Goal: Information Seeking & Learning: Find contact information

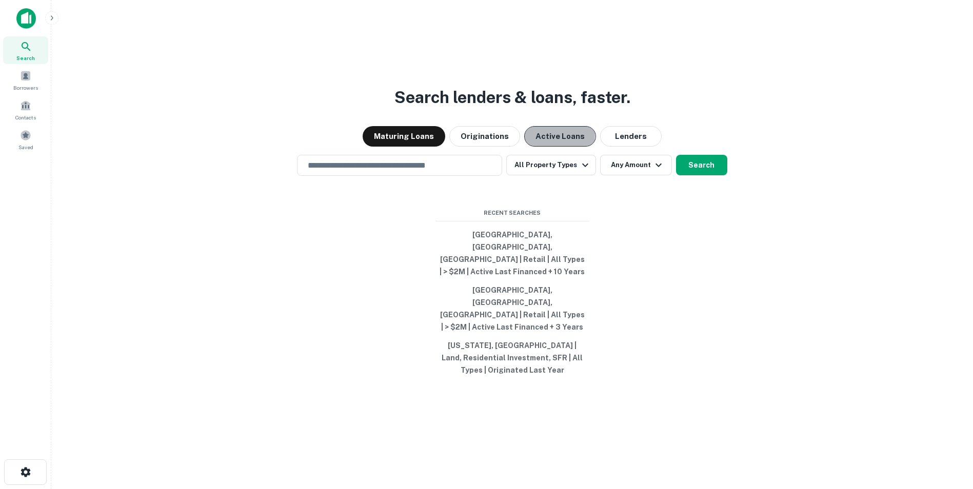
click at [554, 147] on button "Active Loans" at bounding box center [560, 136] width 72 height 21
click at [573, 175] on button "All Property Types" at bounding box center [550, 165] width 89 height 21
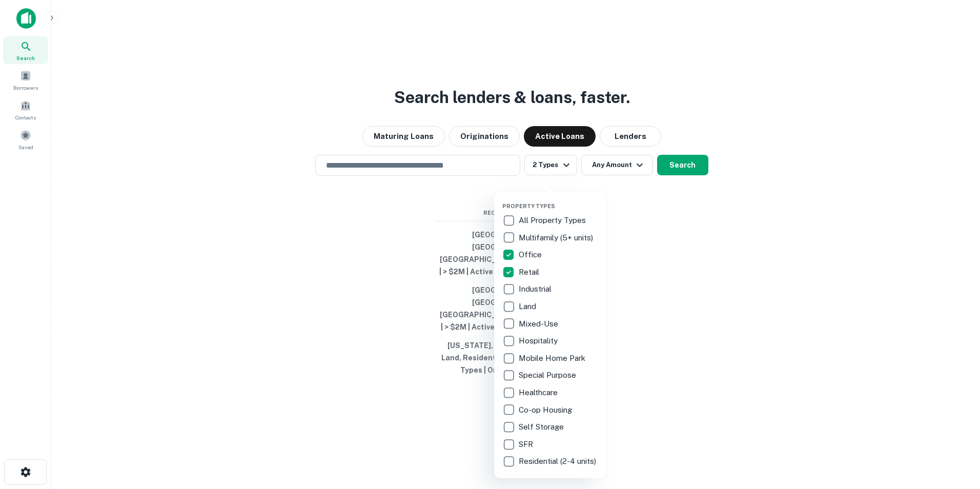
click at [655, 226] on div at bounding box center [490, 244] width 980 height 489
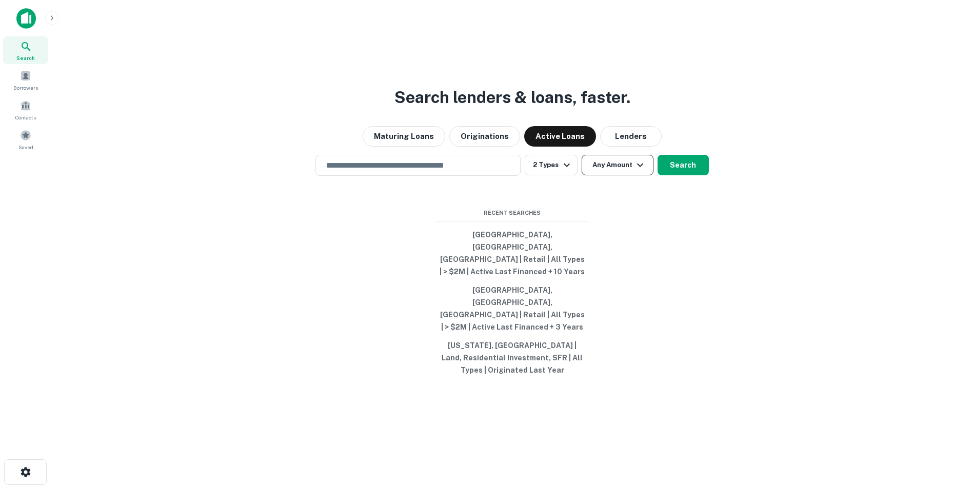
click at [613, 175] on button "Any Amount" at bounding box center [617, 165] width 72 height 21
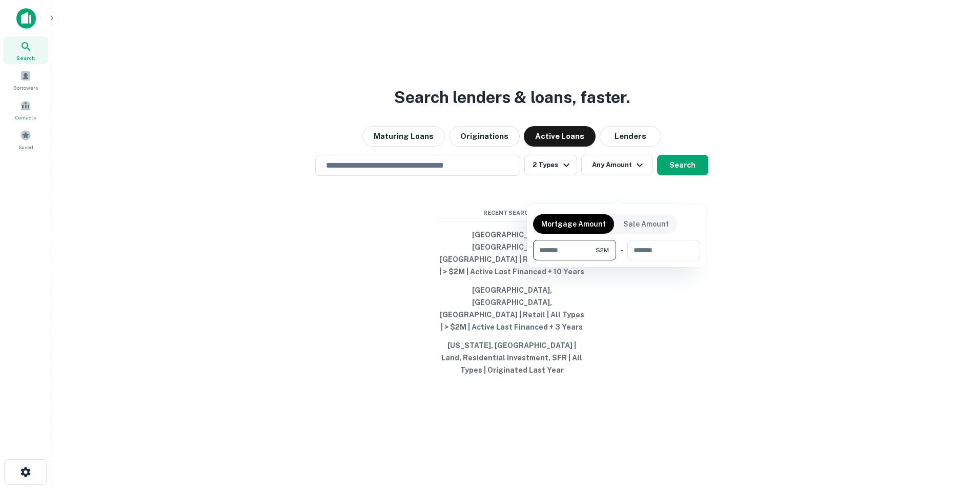
type input "*******"
click at [757, 224] on div at bounding box center [490, 244] width 980 height 489
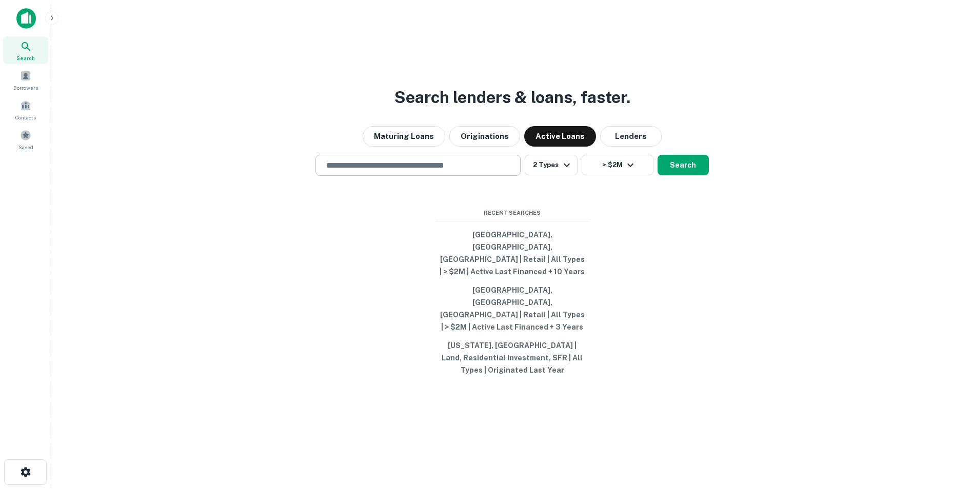
click at [346, 171] on input "text" at bounding box center [418, 165] width 196 height 12
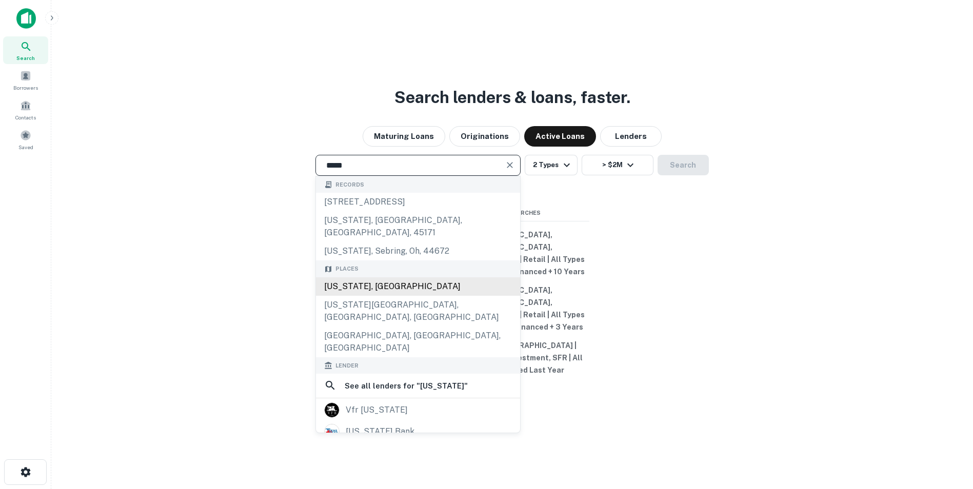
click at [368, 296] on div "Texas, USA" at bounding box center [418, 286] width 204 height 18
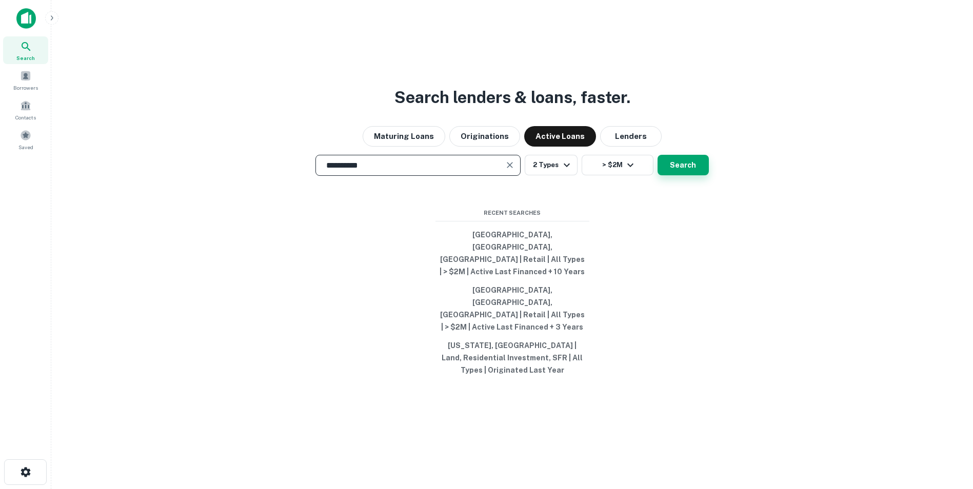
type input "**********"
click at [685, 175] on button "Search" at bounding box center [682, 165] width 51 height 21
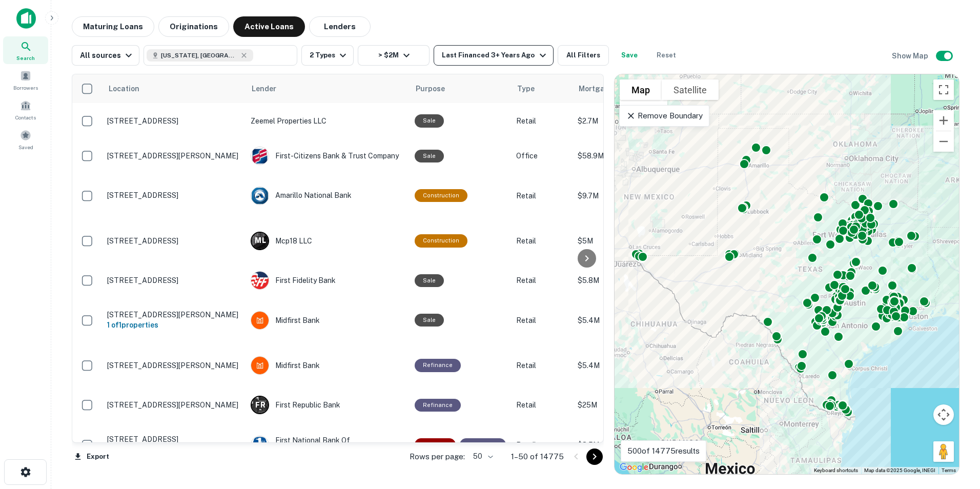
click at [493, 54] on div "Last Financed 3+ Years Ago" at bounding box center [495, 55] width 107 height 12
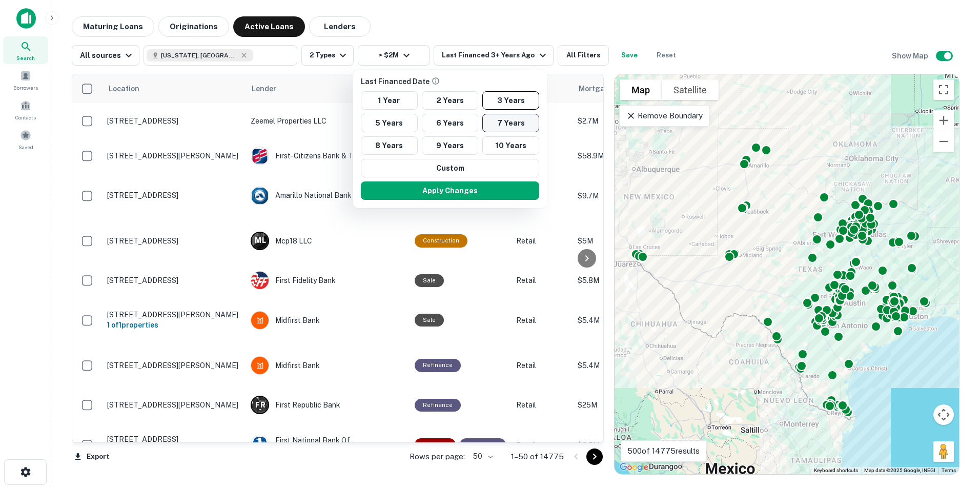
click at [499, 120] on button "7 Years" at bounding box center [510, 123] width 57 height 18
click at [449, 190] on button "Apply Changes" at bounding box center [450, 191] width 178 height 18
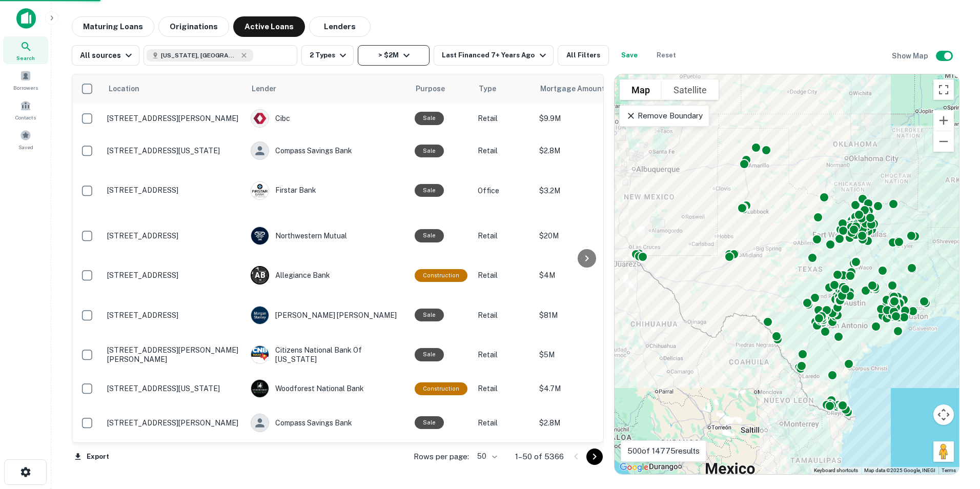
click at [409, 51] on icon "button" at bounding box center [406, 55] width 12 height 12
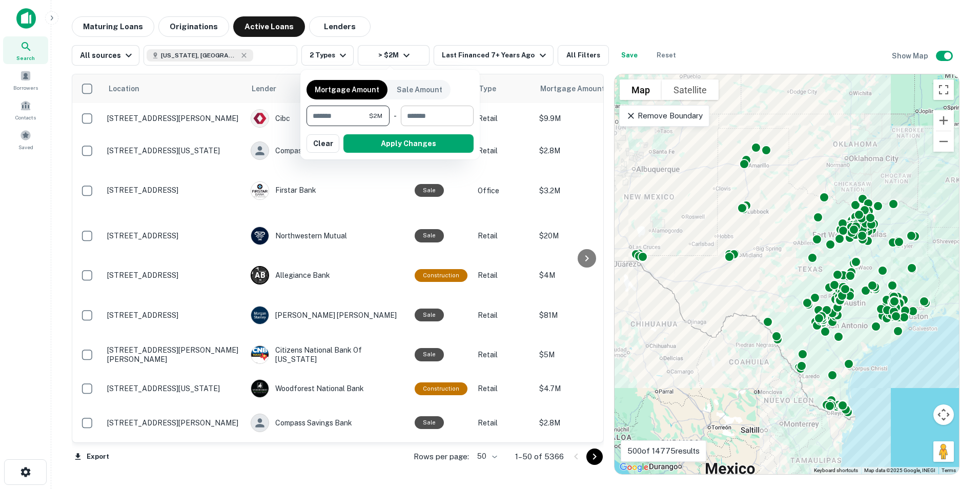
click at [416, 113] on input "number" at bounding box center [434, 116] width 66 height 21
type input "********"
click at [403, 115] on input "********" at bounding box center [421, 116] width 54 height 21
type input "********"
click at [411, 142] on button "Apply Changes" at bounding box center [409, 143] width 130 height 18
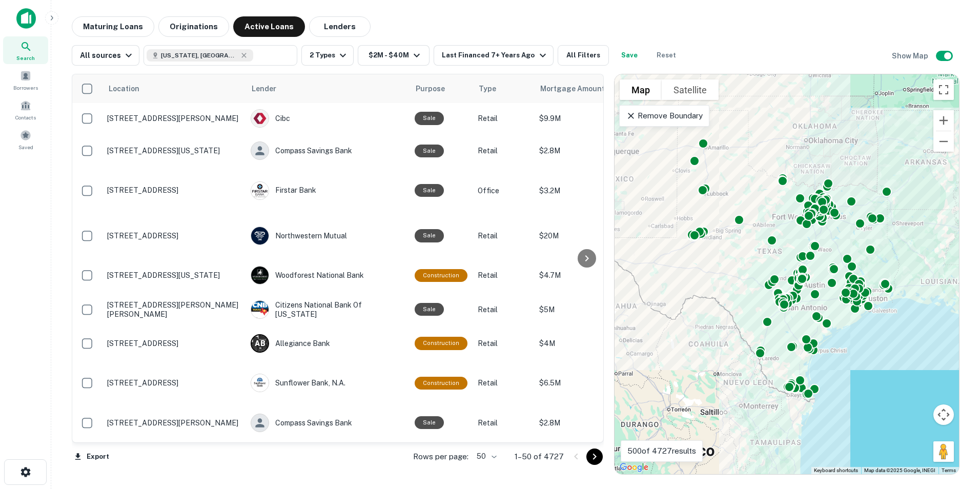
drag, startPoint x: 772, startPoint y: 285, endPoint x: 730, endPoint y: 267, distance: 46.2
click at [730, 267] on div "To activate drag with keyboard, press Alt + Enter. Once in keyboard drag state,…" at bounding box center [787, 274] width 345 height 400
click at [240, 56] on icon at bounding box center [244, 55] width 8 height 8
type input "**********"
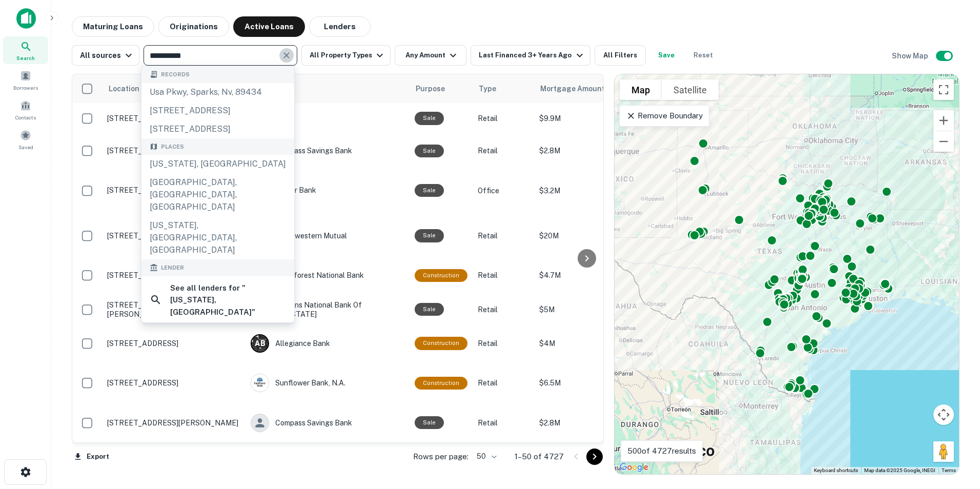
click at [281, 52] on icon "Clear" at bounding box center [286, 55] width 10 height 10
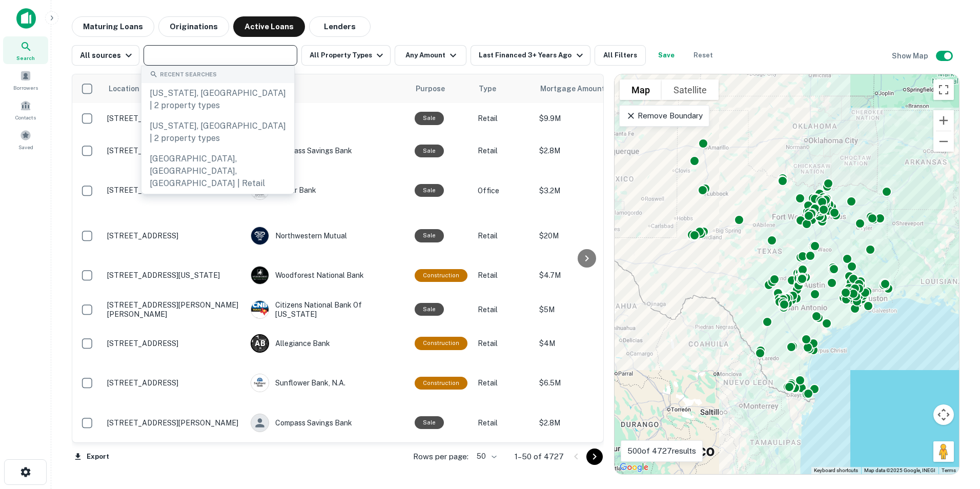
click at [192, 61] on input "text" at bounding box center [220, 55] width 146 height 14
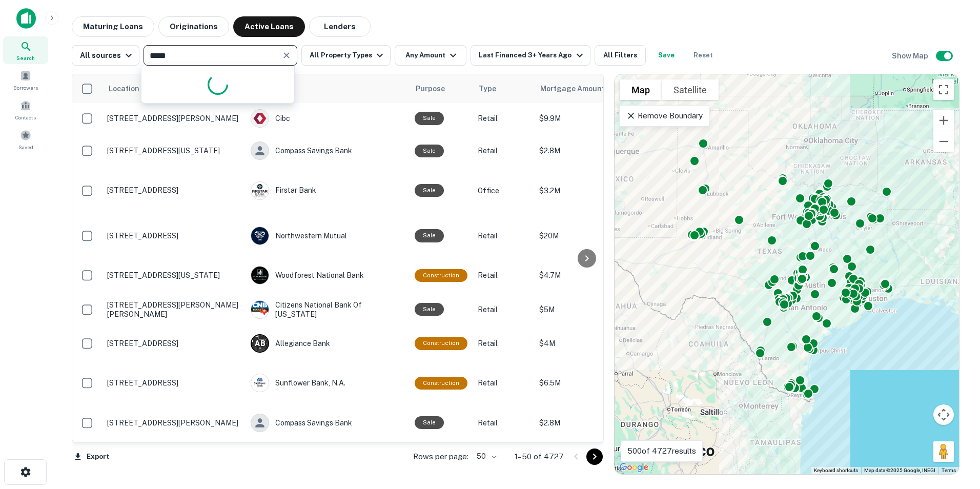
type input "******"
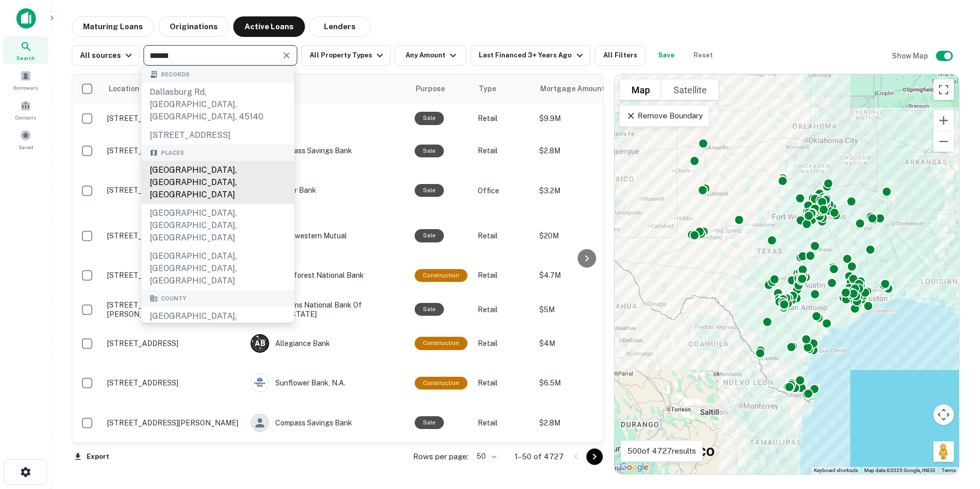
click at [183, 172] on div "Dallas, TX, USA" at bounding box center [218, 182] width 153 height 43
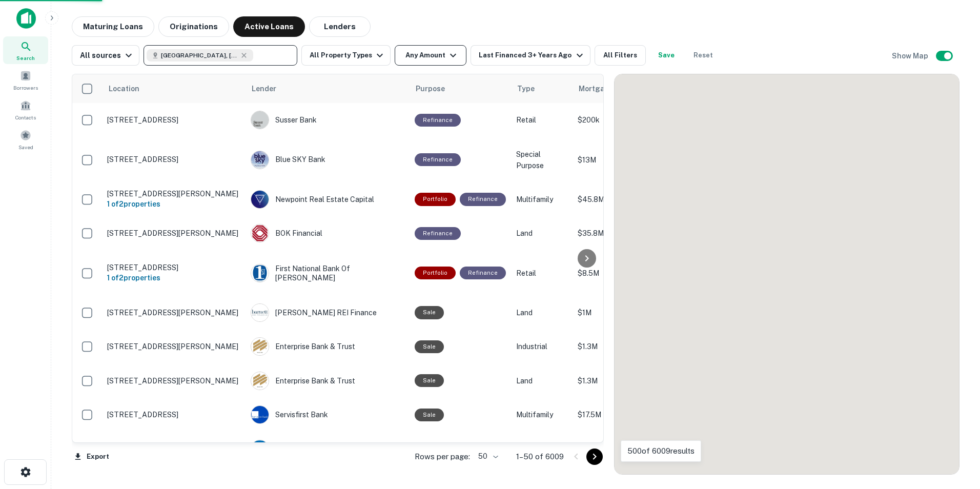
click at [447, 55] on icon "button" at bounding box center [453, 55] width 12 height 12
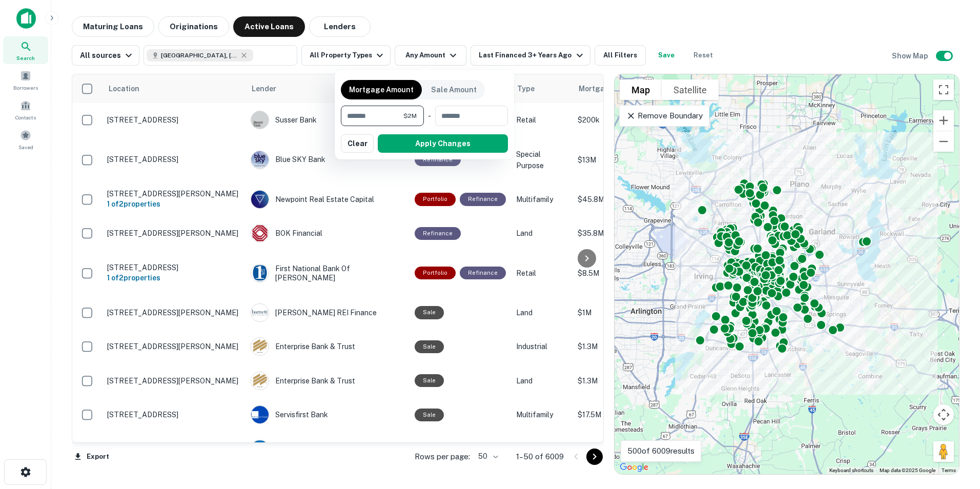
type input "*******"
type input "********"
click at [410, 146] on button "Apply Changes" at bounding box center [443, 143] width 130 height 18
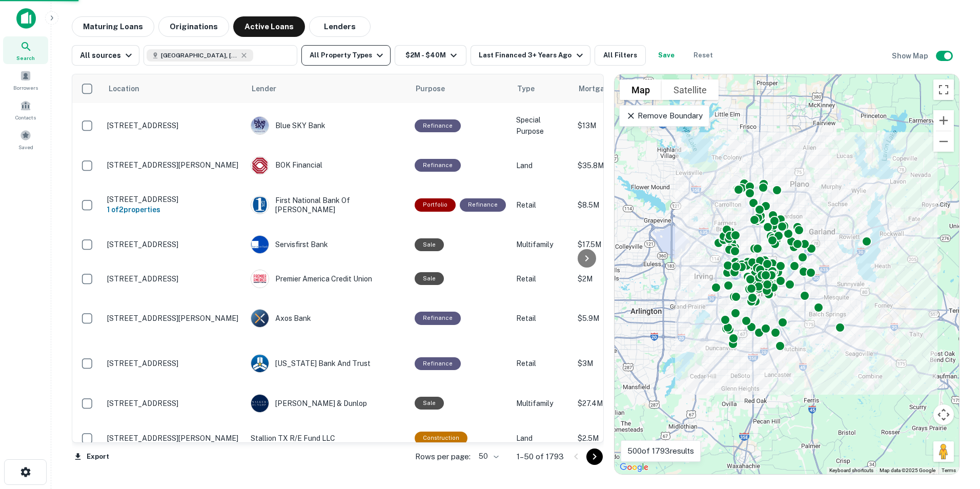
click at [377, 56] on icon "button" at bounding box center [380, 56] width 6 height 4
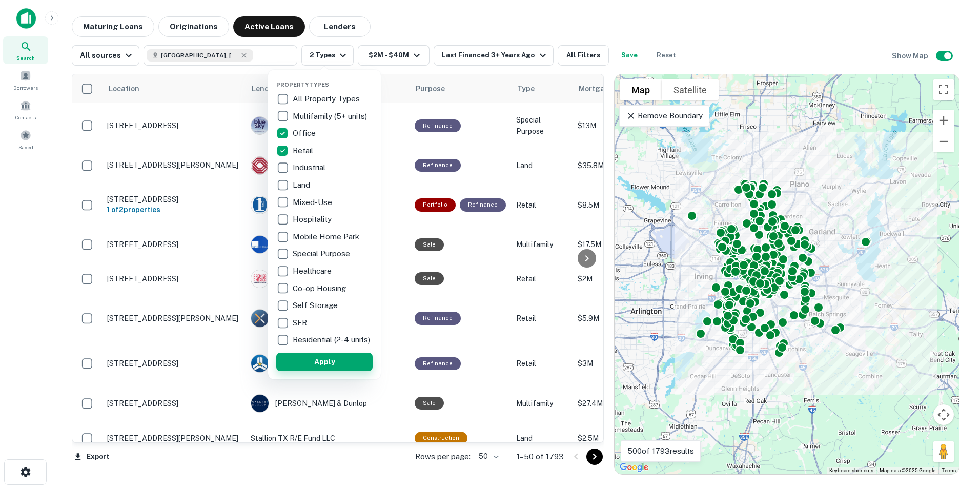
click at [305, 369] on button "Apply" at bounding box center [324, 362] width 96 height 18
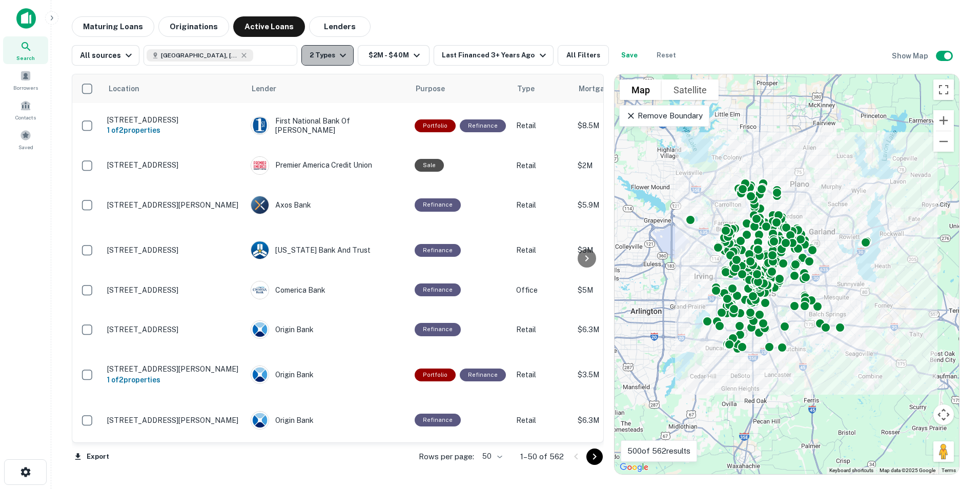
click at [341, 56] on icon "button" at bounding box center [343, 55] width 12 height 12
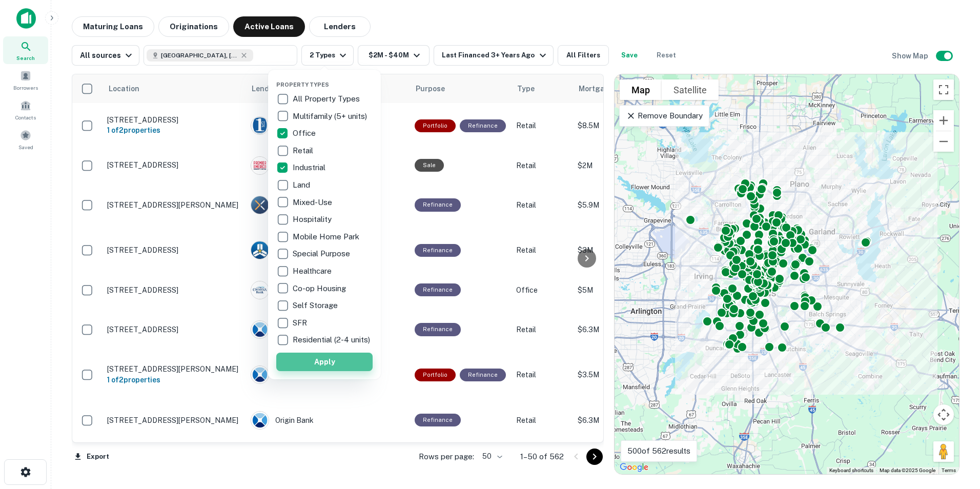
click at [327, 369] on button "Apply" at bounding box center [324, 362] width 96 height 18
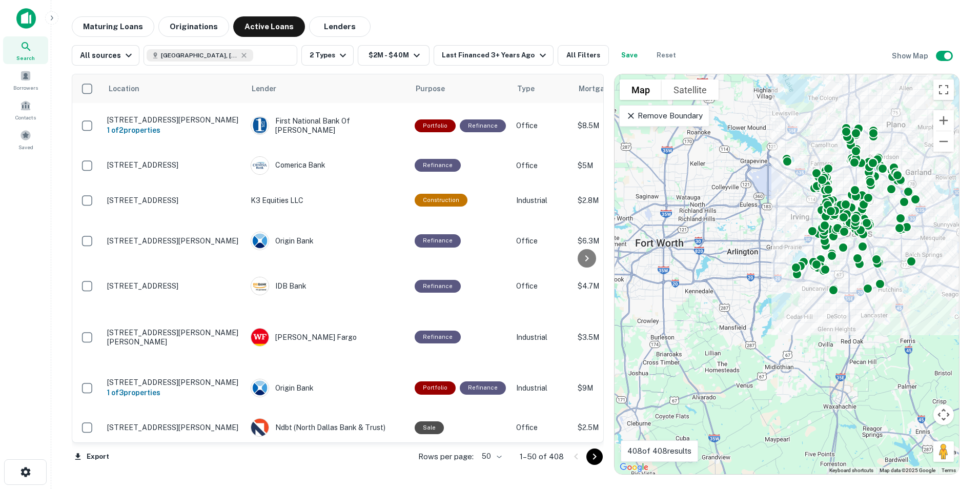
drag, startPoint x: 673, startPoint y: 273, endPoint x: 801, endPoint y: 228, distance: 135.9
click at [801, 228] on div "To activate drag with keyboard, press Alt + Enter. Once in keyboard drag state,…" at bounding box center [787, 274] width 345 height 400
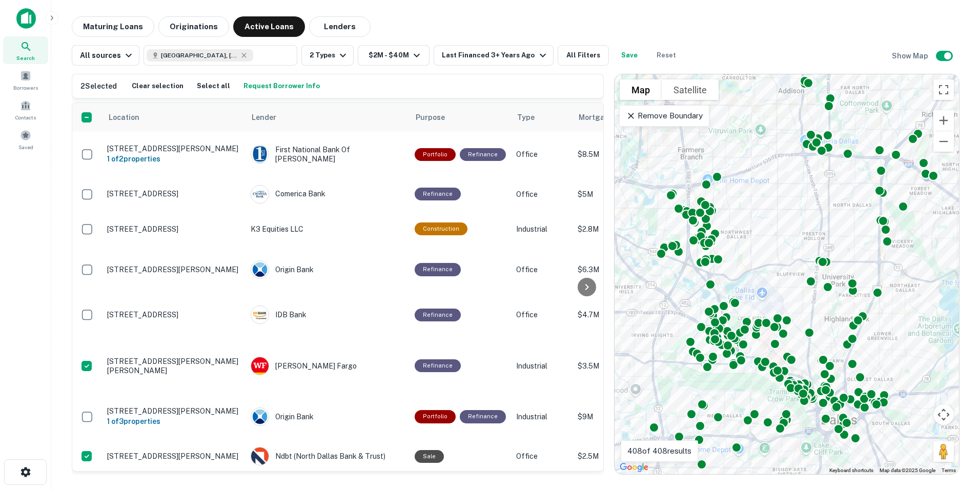
drag, startPoint x: 745, startPoint y: 259, endPoint x: 617, endPoint y: 341, distance: 152.5
click at [617, 341] on div "To activate drag with keyboard, press Alt + Enter. Once in keyboard drag state,…" at bounding box center [787, 274] width 345 height 400
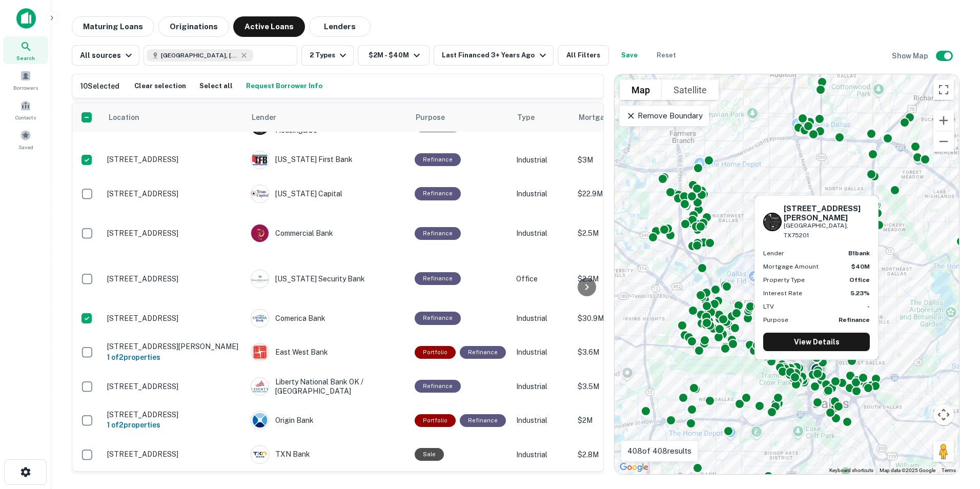
scroll to position [513, 0]
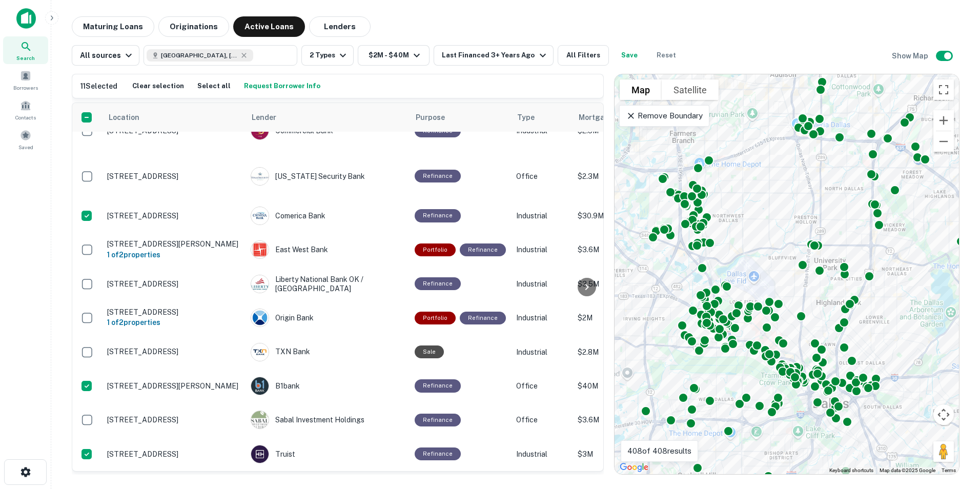
click at [275, 89] on button "Request Borrower Info" at bounding box center [283, 85] width 82 height 15
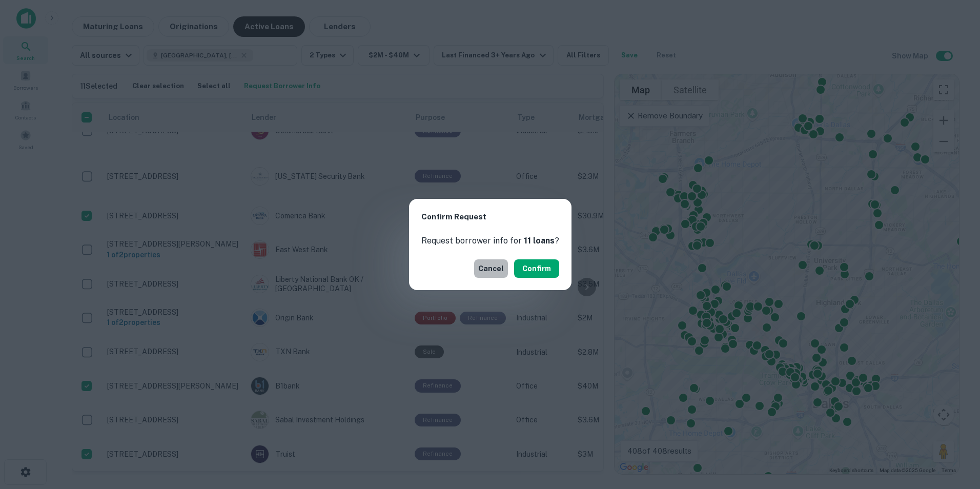
click at [493, 270] on button "Cancel" at bounding box center [491, 268] width 34 height 18
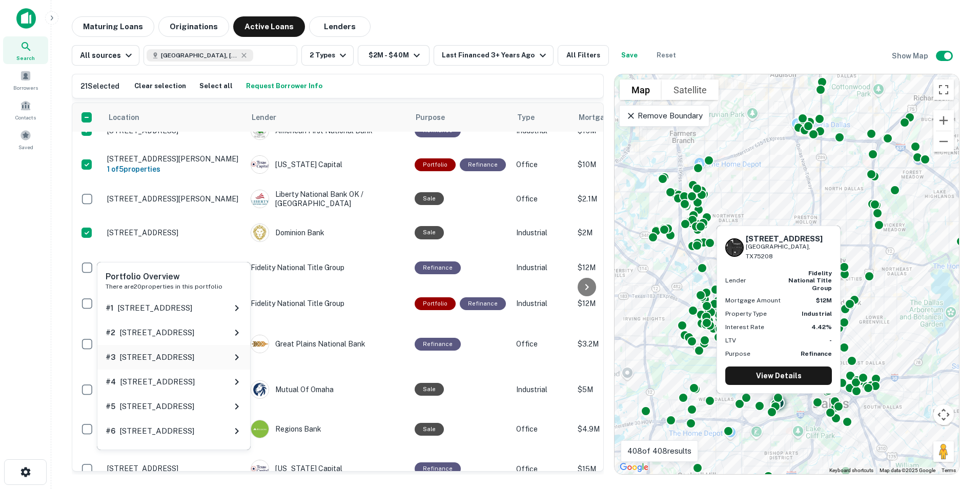
scroll to position [1077, 0]
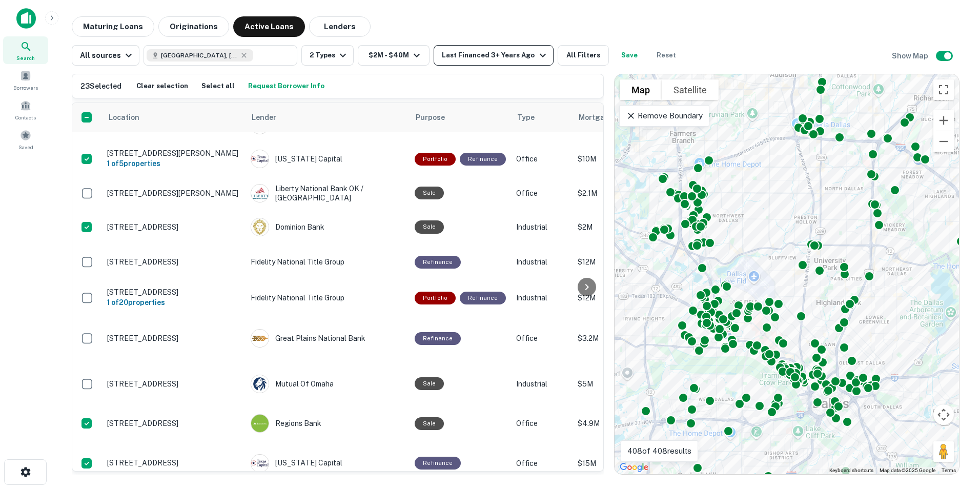
click at [517, 57] on div "Last Financed 3+ Years Ago" at bounding box center [495, 55] width 107 height 12
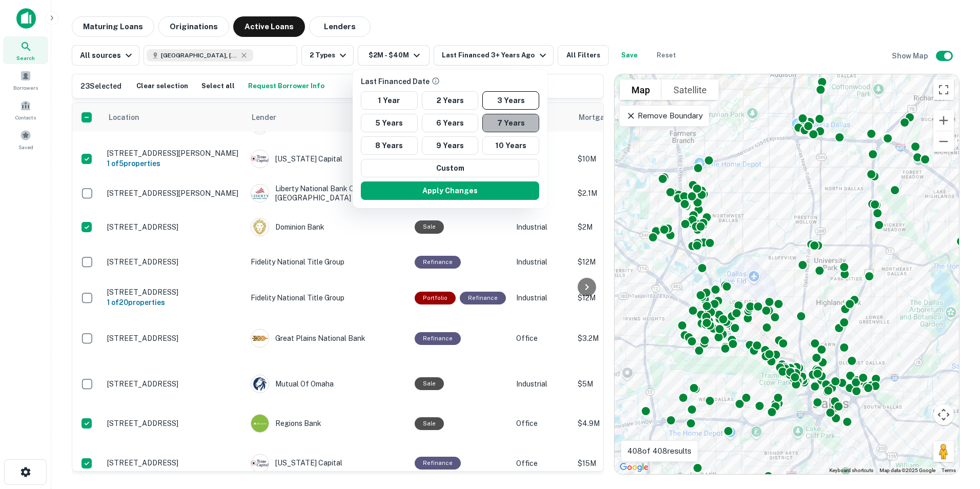
click at [494, 124] on button "7 Years" at bounding box center [510, 123] width 57 height 18
click at [450, 190] on button "Apply Changes" at bounding box center [450, 191] width 178 height 18
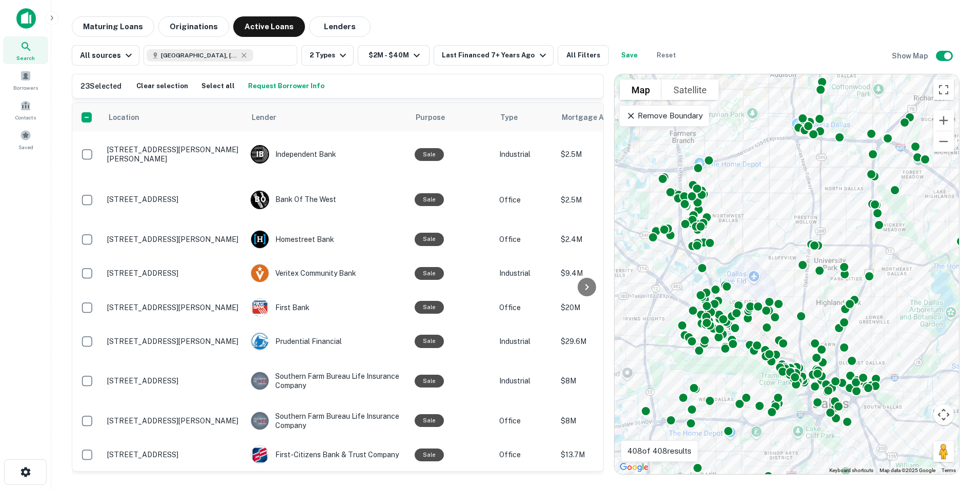
click at [671, 116] on p "Remove Boundary" at bounding box center [664, 116] width 76 height 12
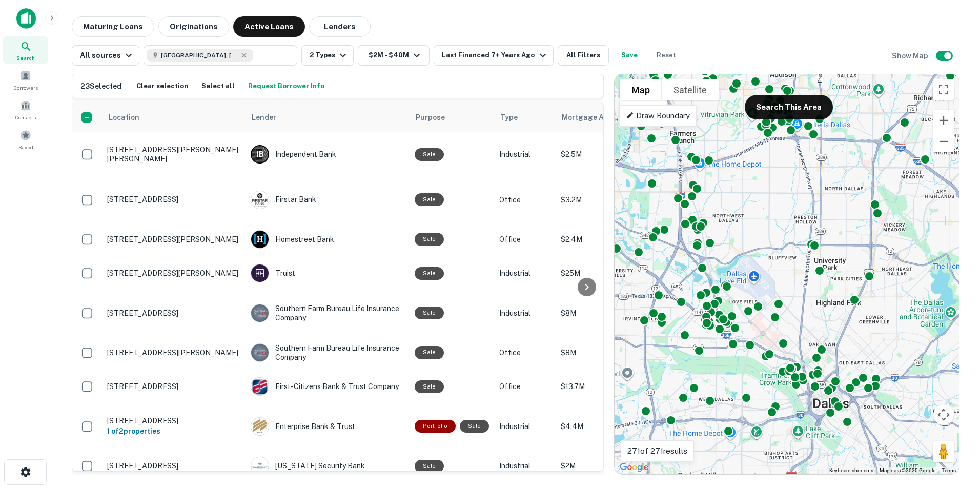
click at [668, 116] on p "Draw Boundary" at bounding box center [658, 116] width 64 height 12
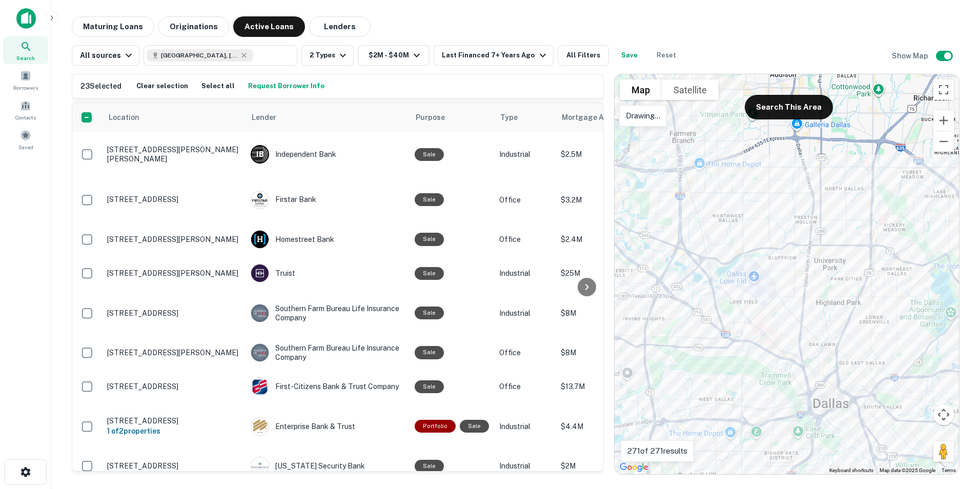
click at [673, 122] on div at bounding box center [787, 274] width 345 height 400
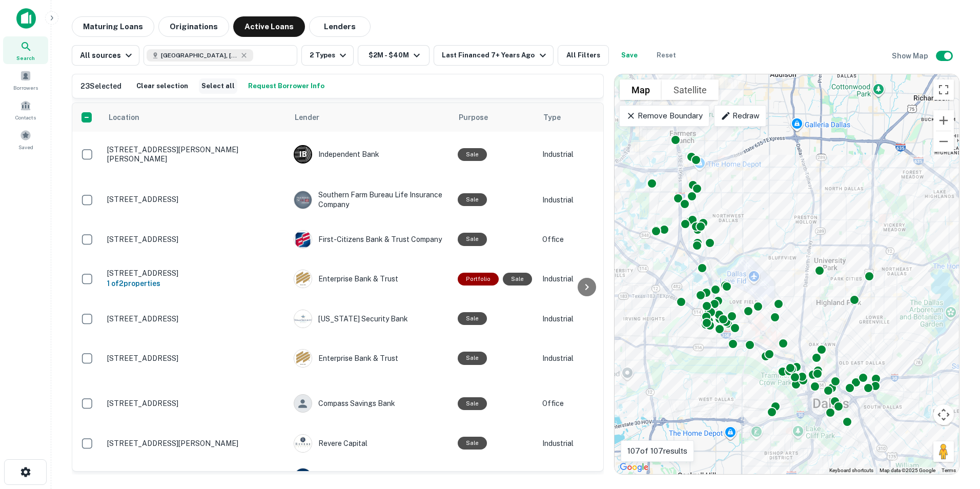
click at [210, 93] on button "Select all" at bounding box center [218, 85] width 38 height 15
click at [269, 83] on button "Request Borrower Info" at bounding box center [287, 85] width 82 height 15
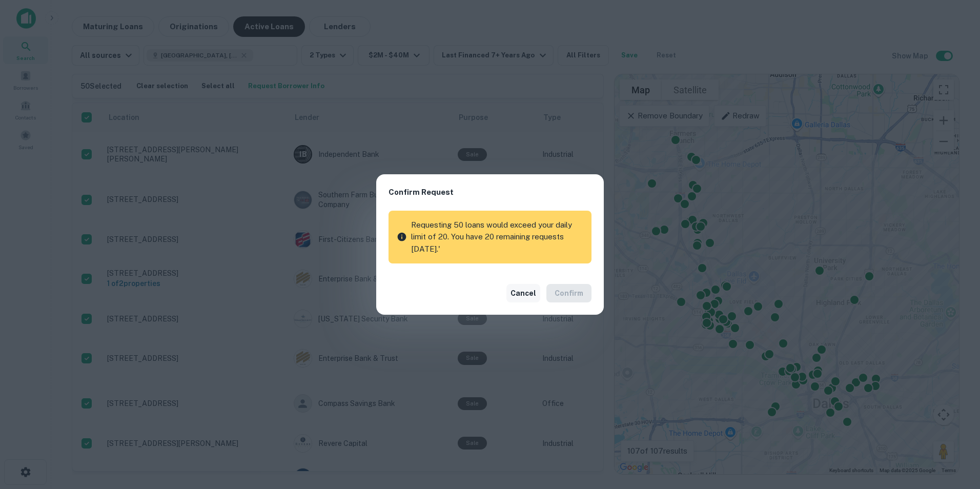
click at [527, 295] on button "Cancel" at bounding box center [524, 293] width 34 height 18
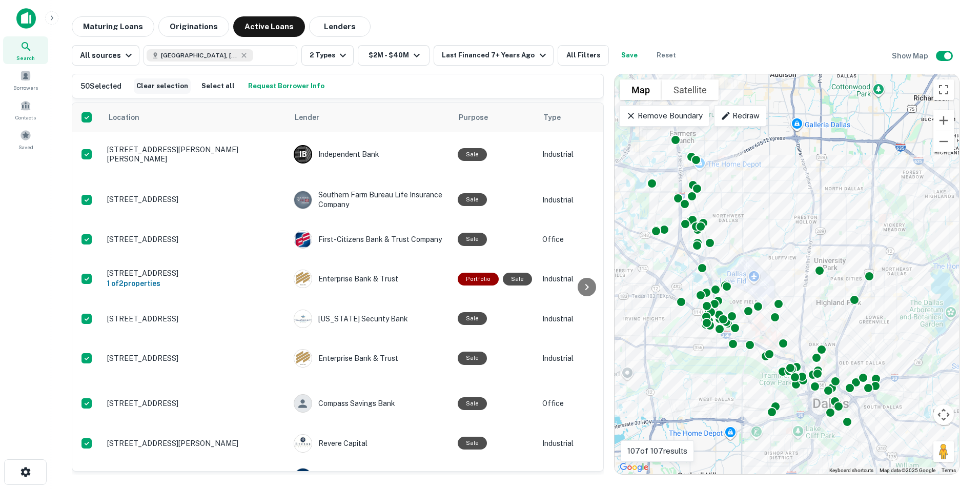
click at [177, 88] on button "Clear selection" at bounding box center [162, 85] width 57 height 15
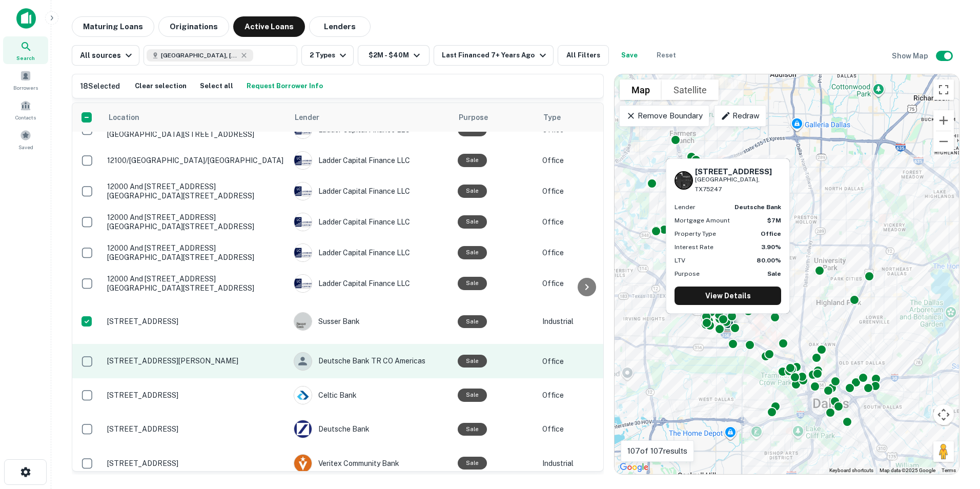
scroll to position [769, 0]
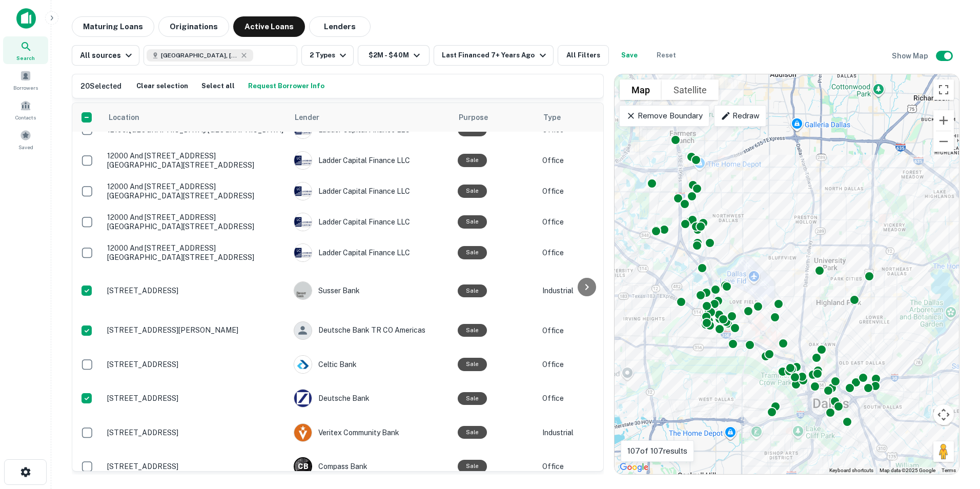
click at [278, 84] on button "Request Borrower Info" at bounding box center [287, 85] width 82 height 15
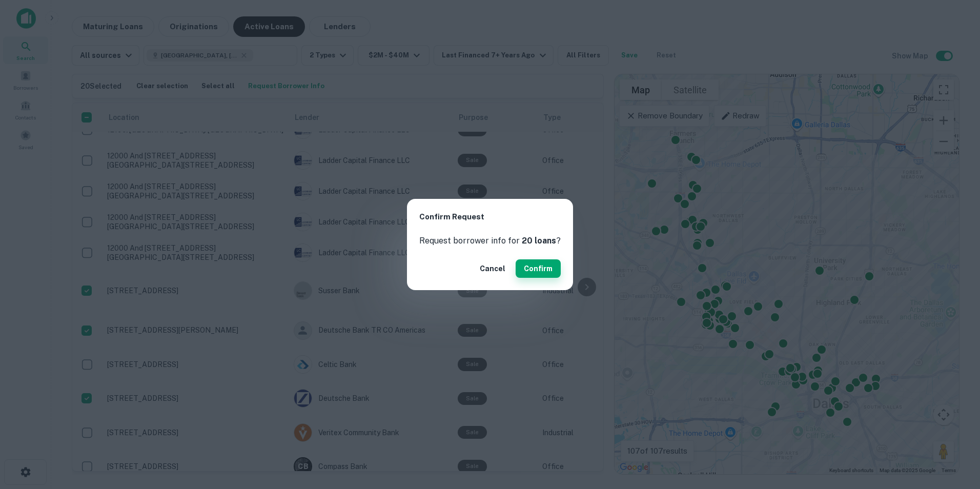
click at [530, 266] on button "Confirm" at bounding box center [538, 268] width 45 height 18
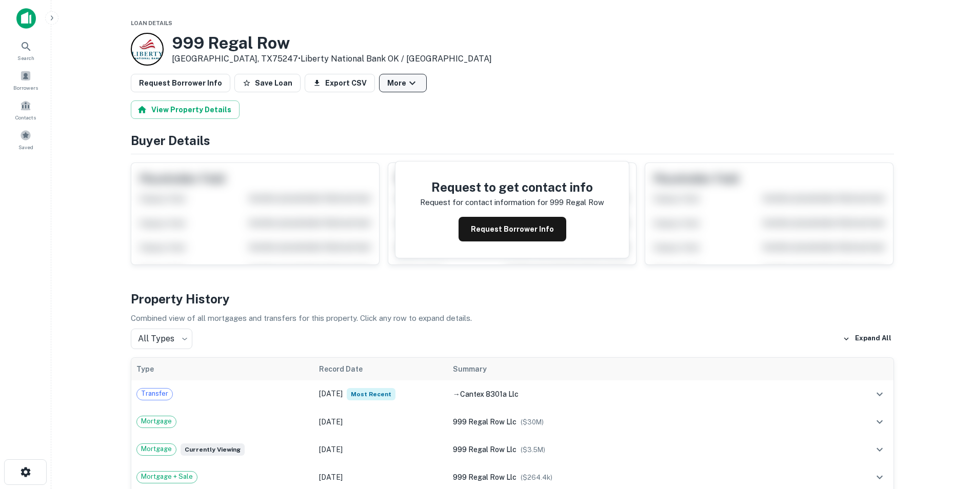
click at [388, 85] on button "More" at bounding box center [403, 83] width 48 height 18
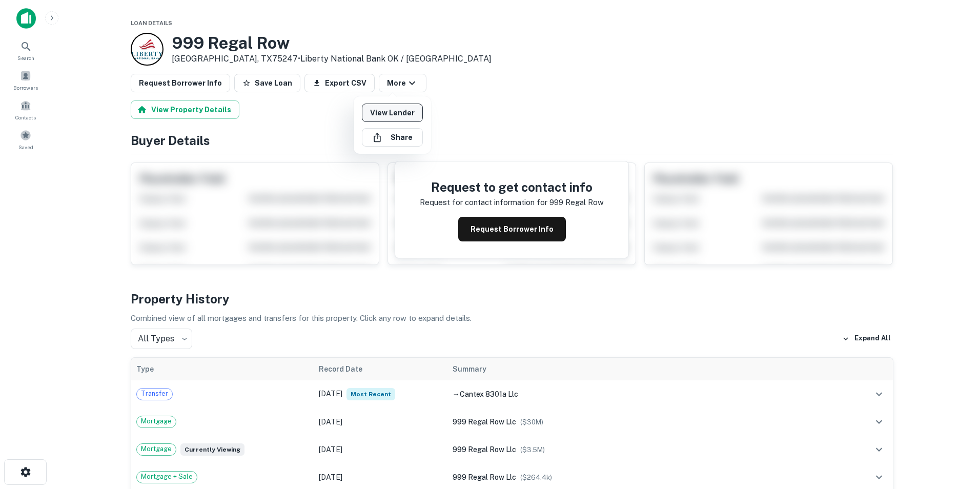
click at [393, 111] on link "View Lender" at bounding box center [392, 113] width 61 height 18
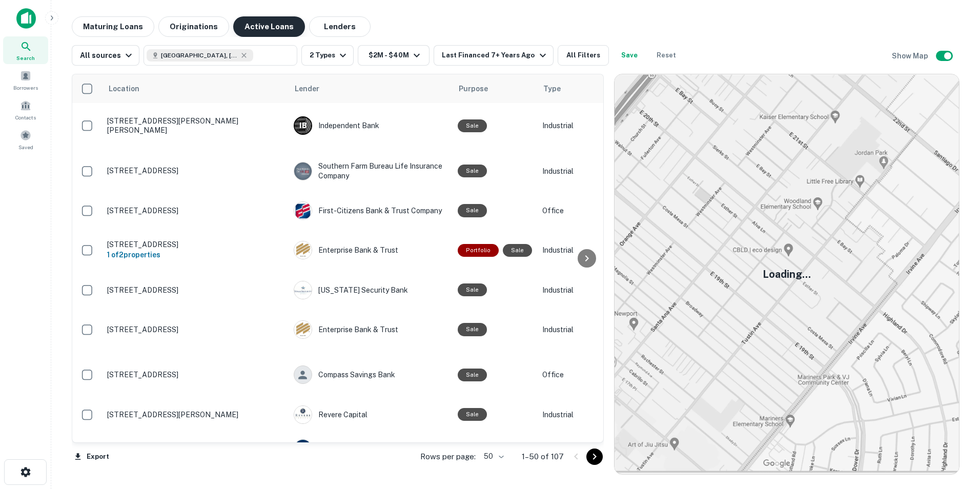
scroll to position [769, 0]
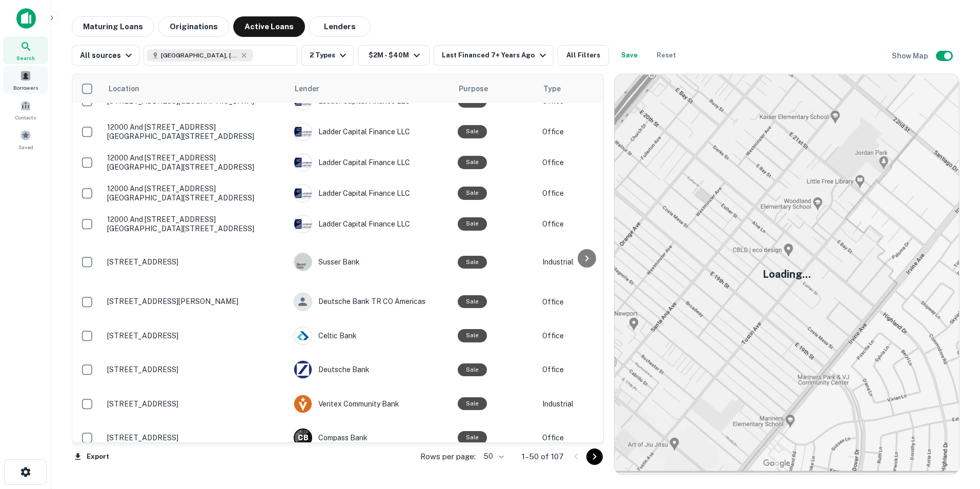
click at [19, 83] on div "Borrowers" at bounding box center [25, 80] width 45 height 28
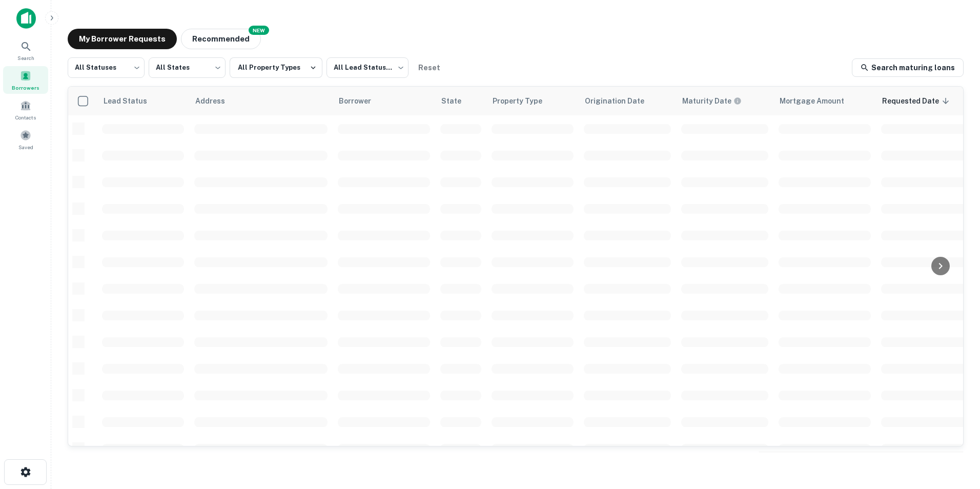
scroll to position [344, 0]
click at [203, 41] on button "Recommended" at bounding box center [221, 39] width 80 height 21
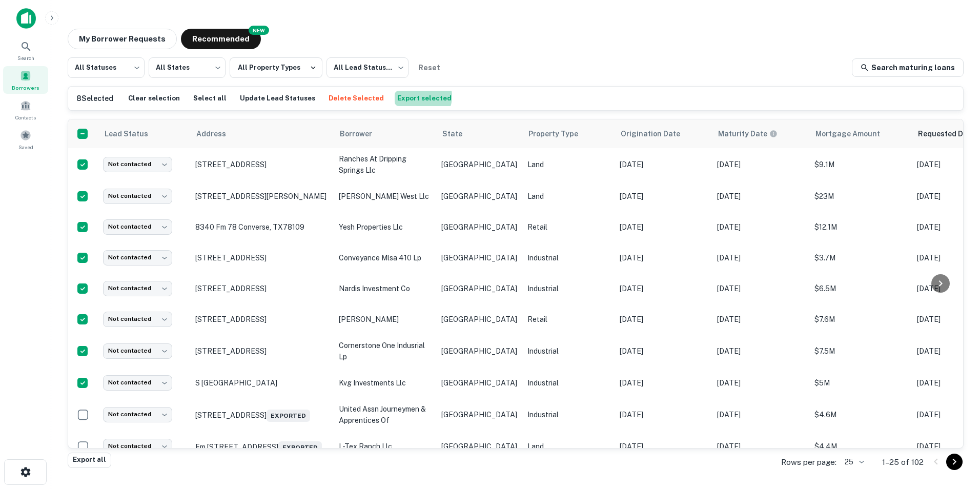
click at [401, 96] on button "Export selected" at bounding box center [424, 98] width 59 height 15
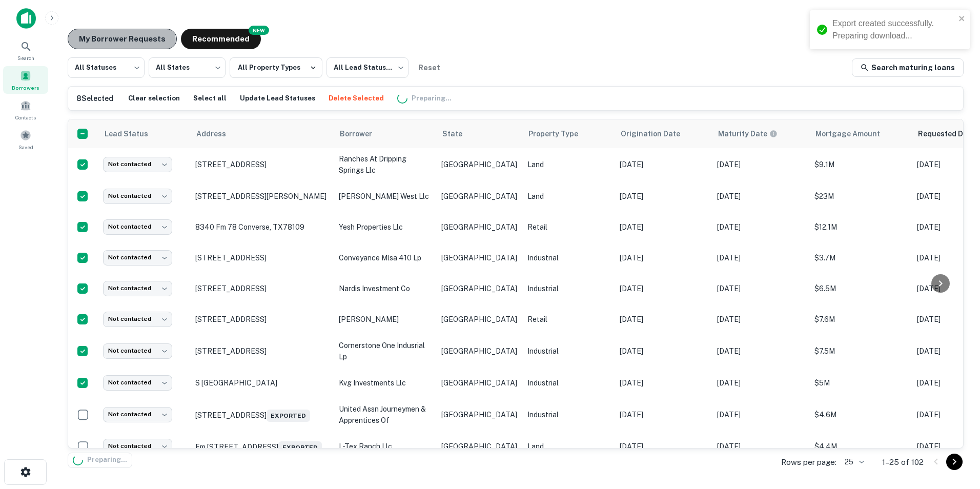
click at [118, 43] on button "My Borrower Requests" at bounding box center [122, 39] width 109 height 21
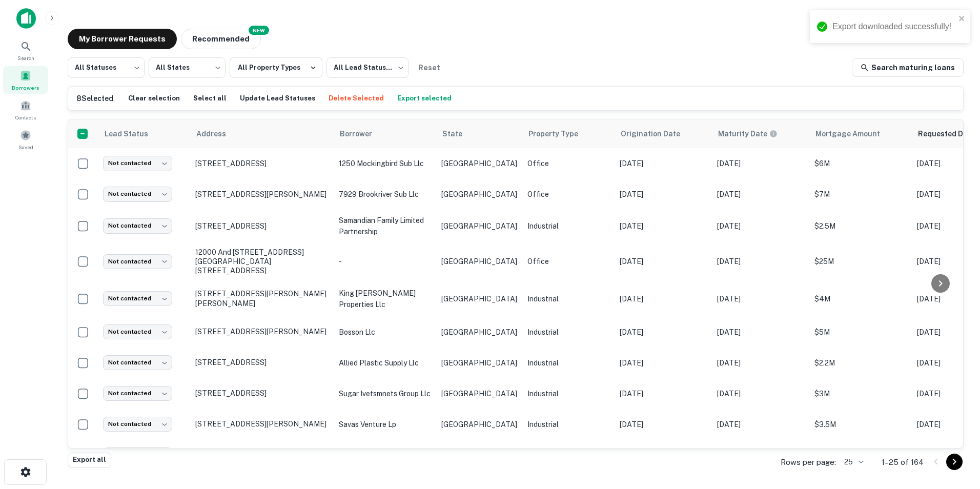
click at [58, 204] on main "My Borrower Requests NEW Recommended All Statuses *** ​ All States *** ​ All Pr…" at bounding box center [515, 244] width 929 height 489
click at [205, 43] on button "Recommended" at bounding box center [221, 39] width 80 height 21
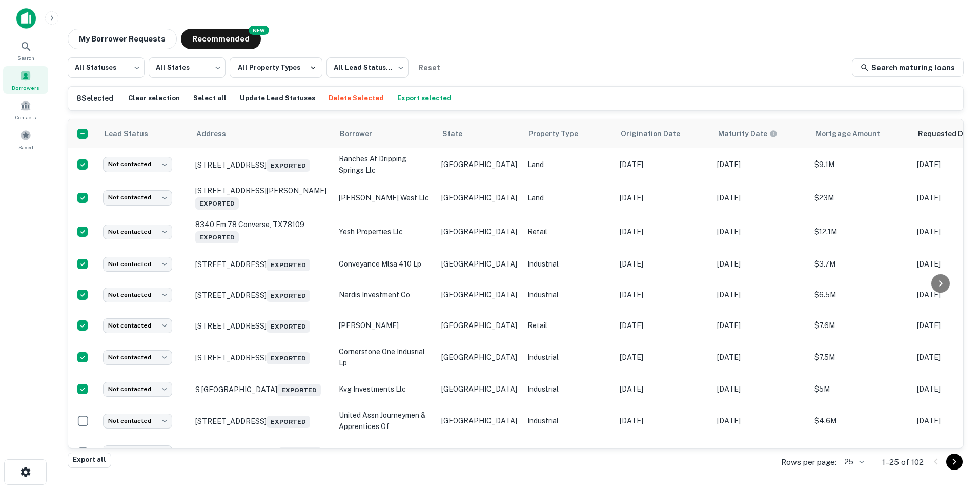
click at [849, 46] on div "My Borrower Requests NEW Recommended" at bounding box center [516, 39] width 896 height 21
click at [123, 40] on button "My Borrower Requests" at bounding box center [122, 39] width 109 height 21
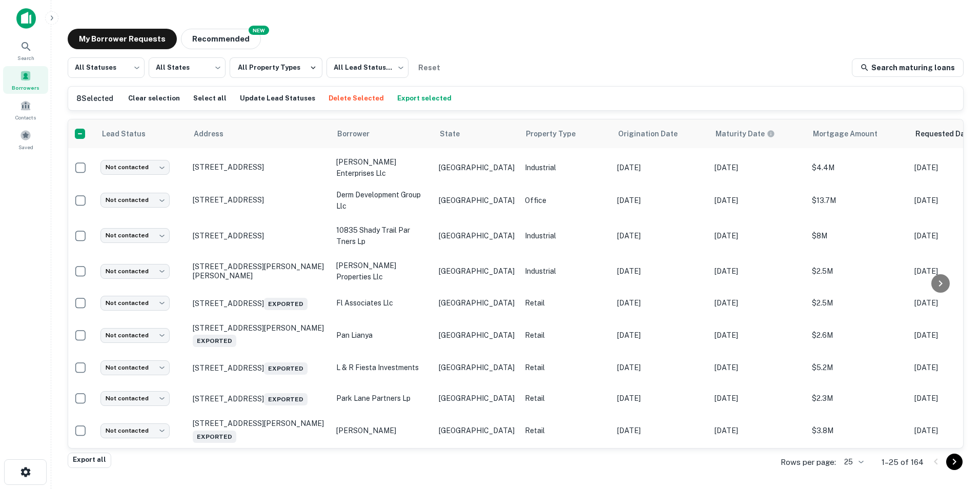
scroll to position [530, 0]
click at [389, 68] on body "Search Borrowers Contacts Saved My Borrower Requests NEW Recommended All Status…" at bounding box center [490, 244] width 980 height 489
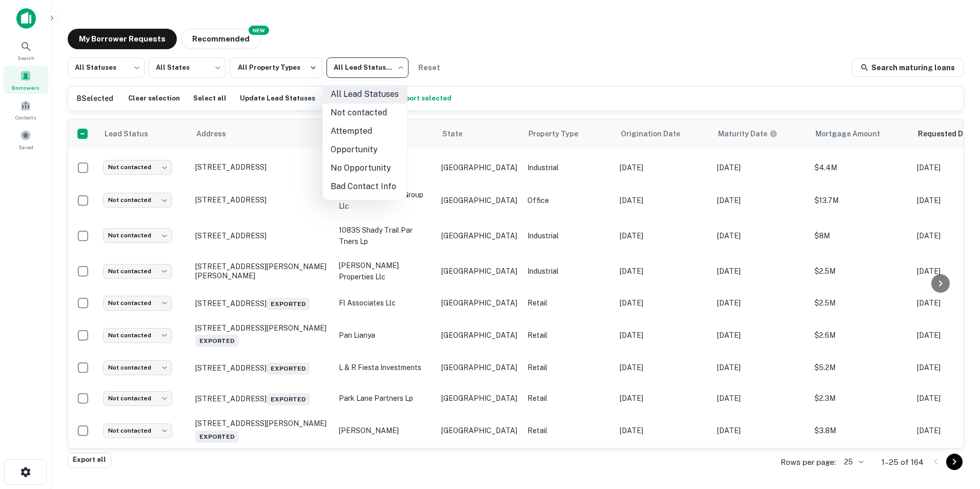
click at [131, 64] on div at bounding box center [490, 244] width 980 height 489
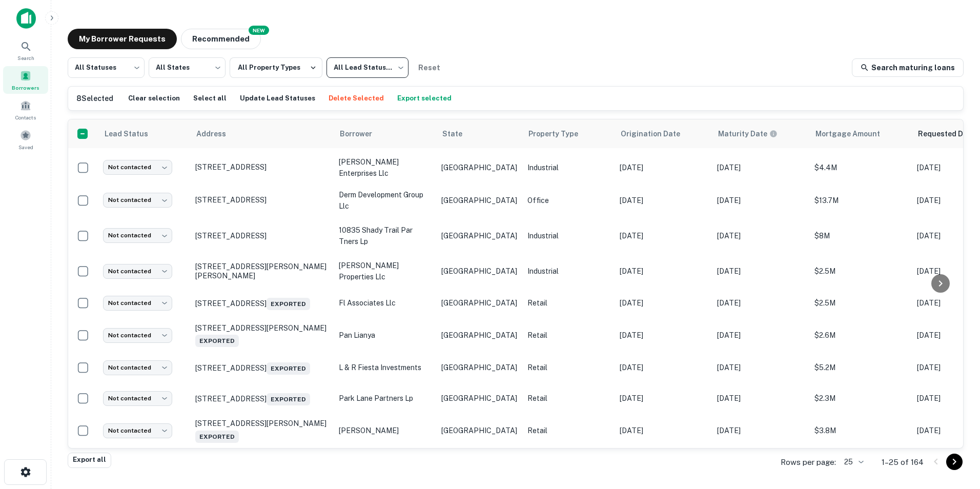
click at [130, 66] on body "Search Borrowers Contacts Saved My Borrower Requests NEW Recommended All Status…" at bounding box center [490, 244] width 980 height 489
click at [107, 130] on li "Fulfilled" at bounding box center [106, 131] width 77 height 18
type input "*********"
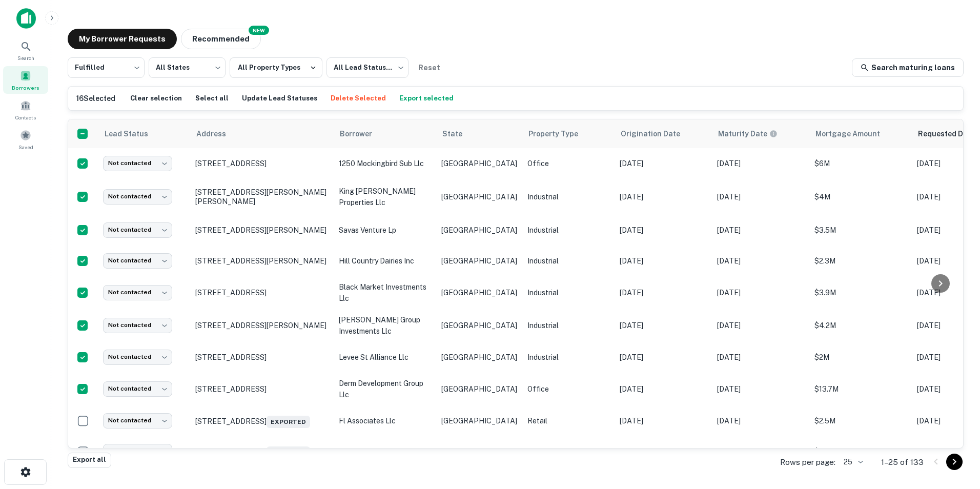
click at [412, 97] on button "Export selected" at bounding box center [426, 98] width 59 height 15
click at [197, 10] on main "My Borrower Requests NEW Recommended Fulfilled ********* ​ All States *** ​ All…" at bounding box center [515, 244] width 929 height 489
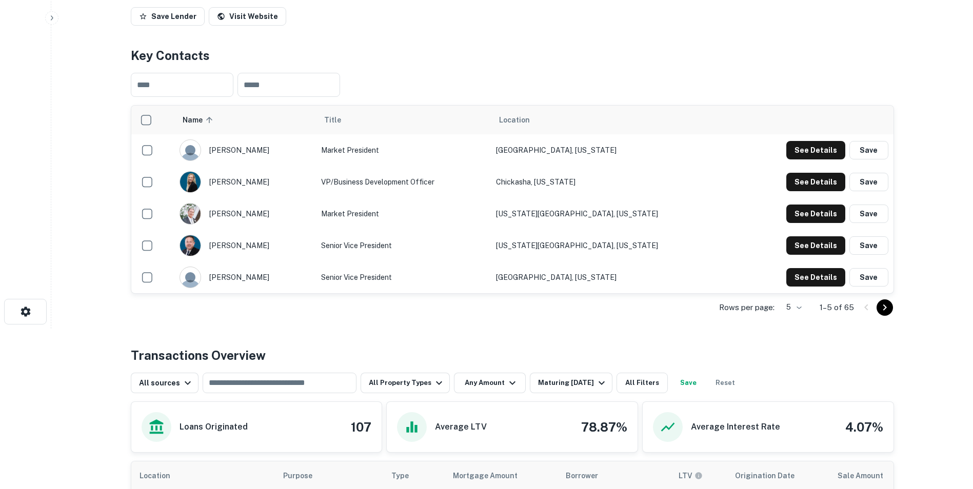
scroll to position [154, 0]
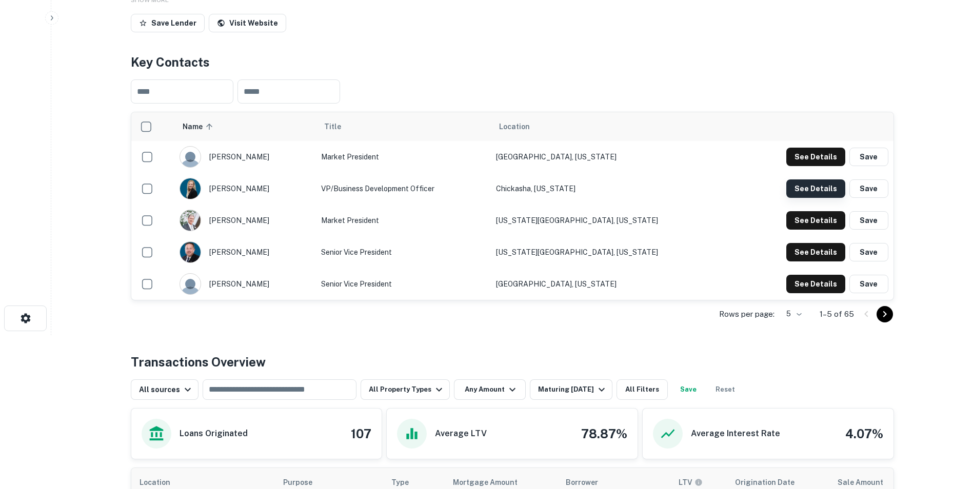
click at [820, 166] on button "See Details" at bounding box center [815, 157] width 59 height 18
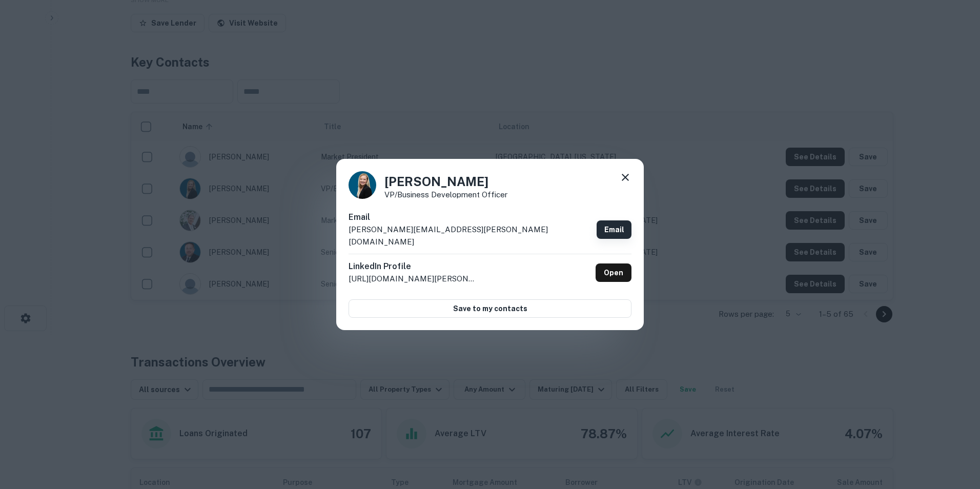
click at [620, 233] on link "Email" at bounding box center [614, 229] width 35 height 18
click at [625, 181] on icon at bounding box center [625, 177] width 7 height 7
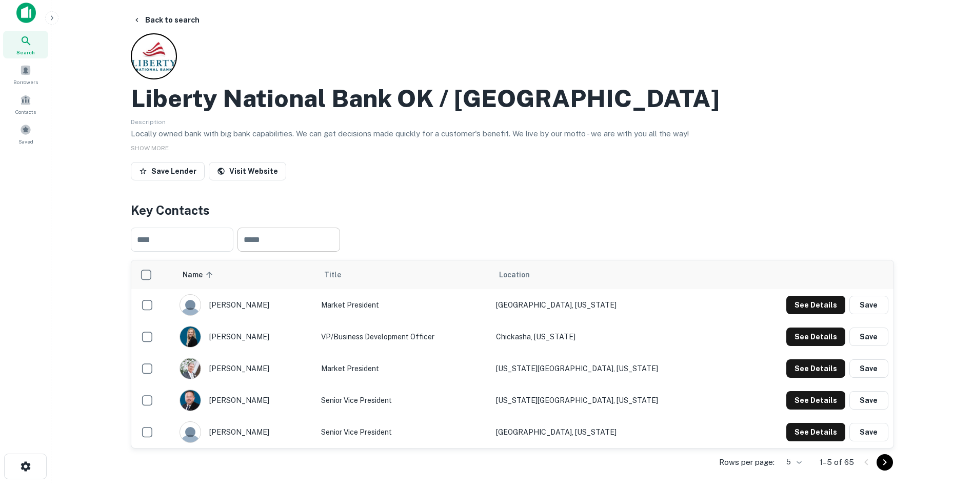
scroll to position [0, 0]
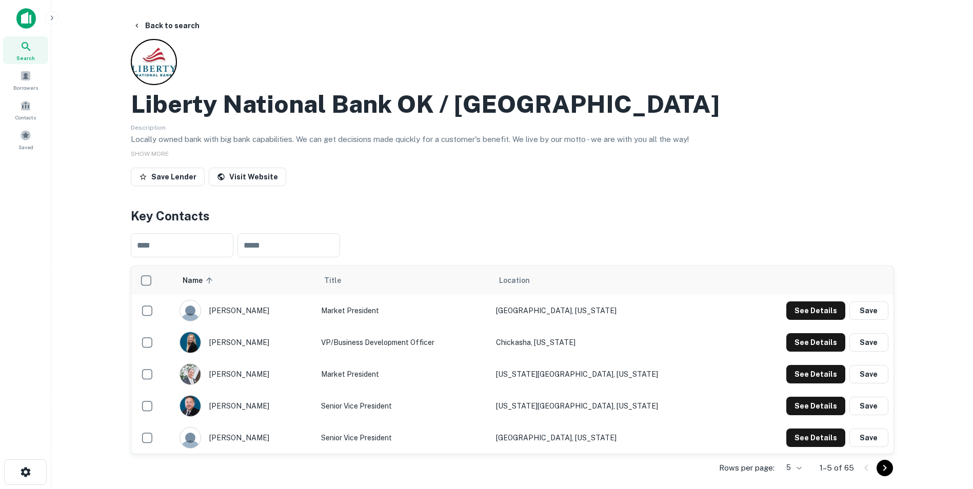
click at [799, 117] on div "Liberty National Bank OK / [GEOGRAPHIC_DATA]" at bounding box center [512, 104] width 763 height 30
click at [150, 23] on button "Back to search" at bounding box center [166, 25] width 75 height 18
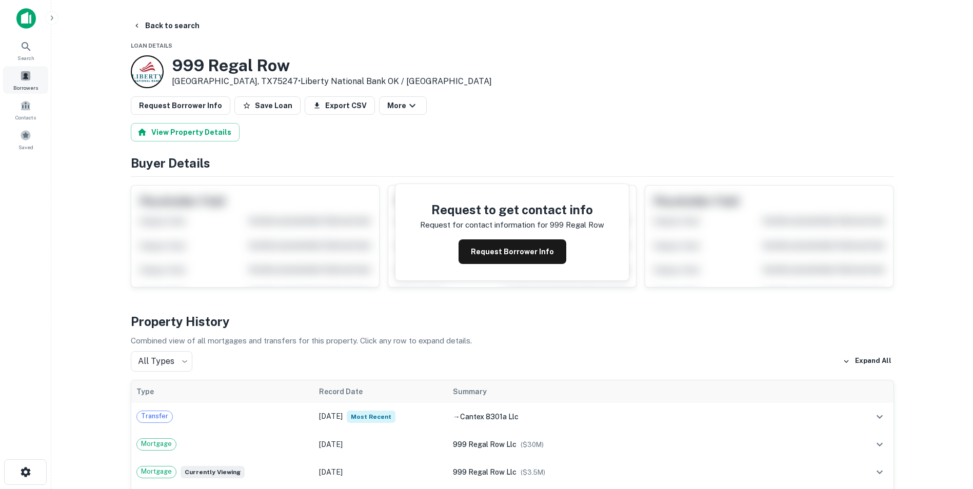
click at [23, 79] on span at bounding box center [25, 75] width 11 height 11
